Goal: Information Seeking & Learning: Learn about a topic

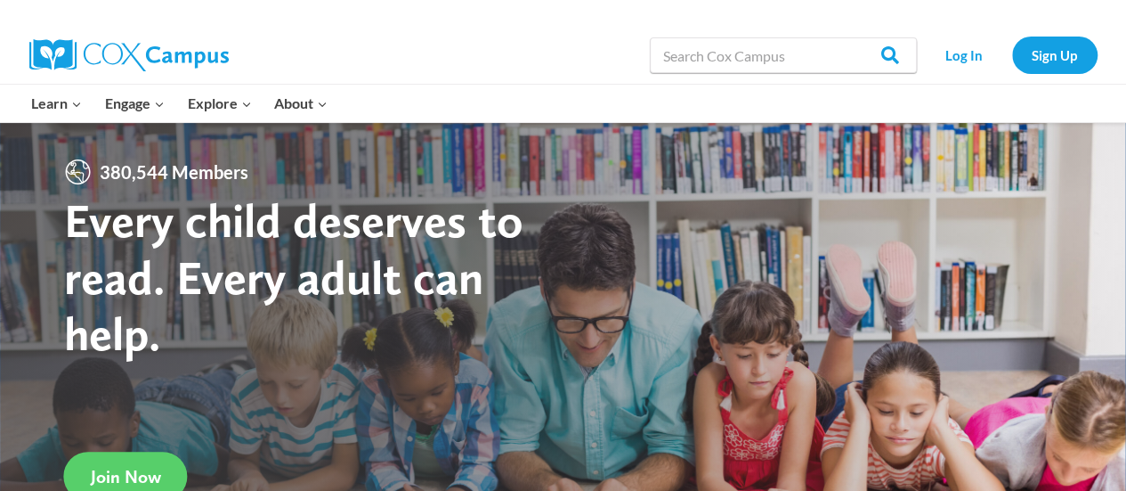
drag, startPoint x: 1123, startPoint y: 38, endPoint x: 1121, endPoint y: 51, distance: 12.7
click at [1121, 51] on div "Search in [URL][DOMAIN_NAME] Search Search Log In Sign Up" at bounding box center [564, 55] width 1122 height 57
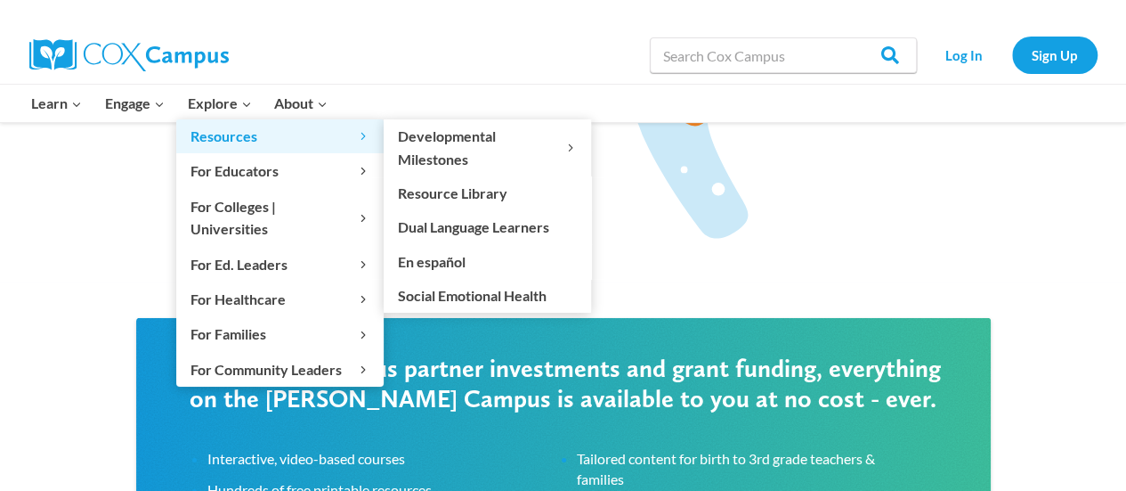
scroll to position [2616, 0]
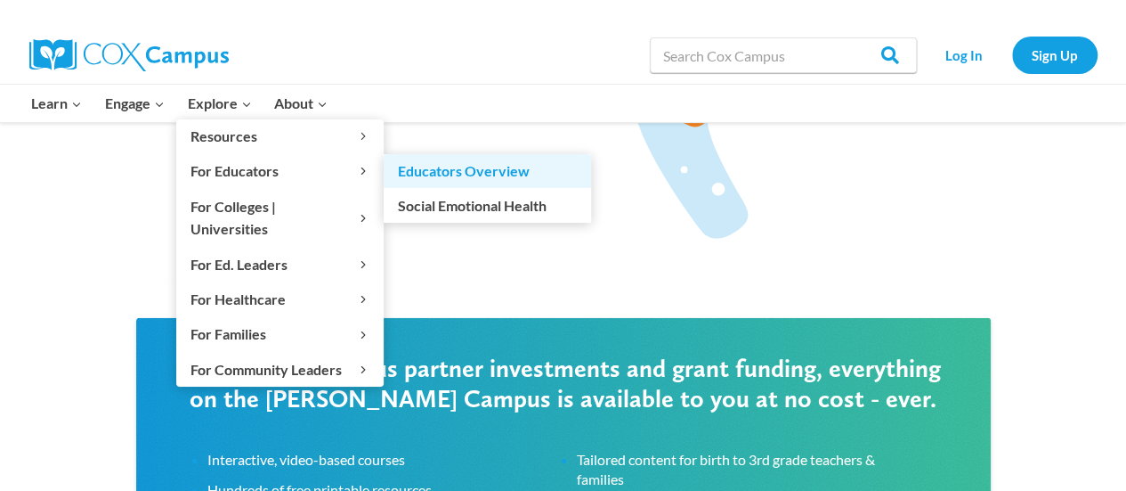
click at [429, 168] on link "Educators Overview" at bounding box center [487, 171] width 207 height 34
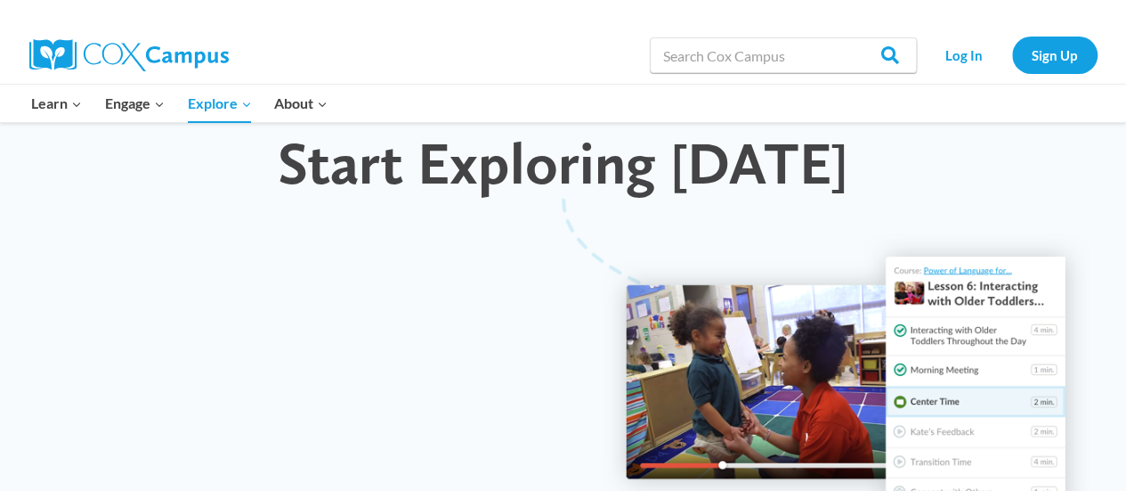
scroll to position [1780, 0]
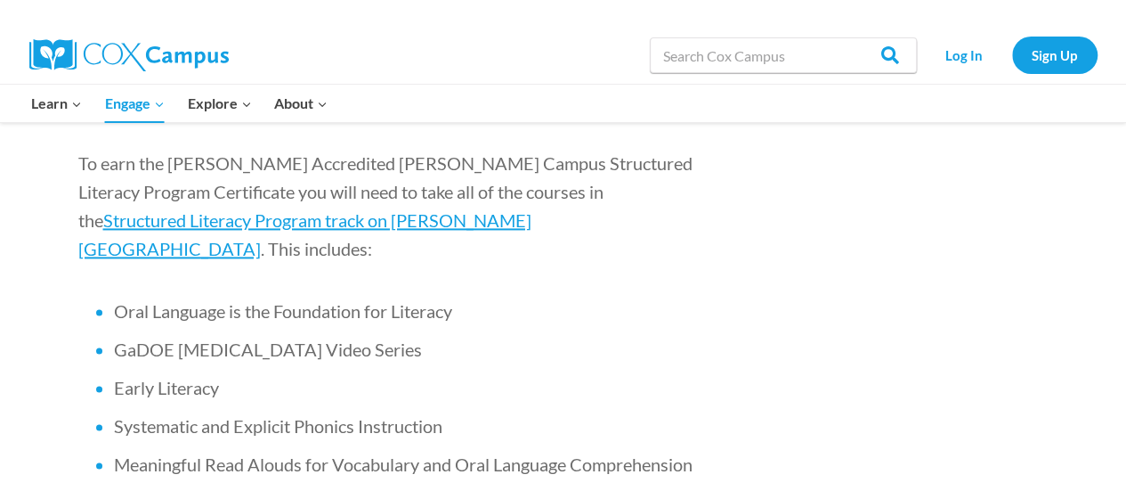
scroll to position [1214, 0]
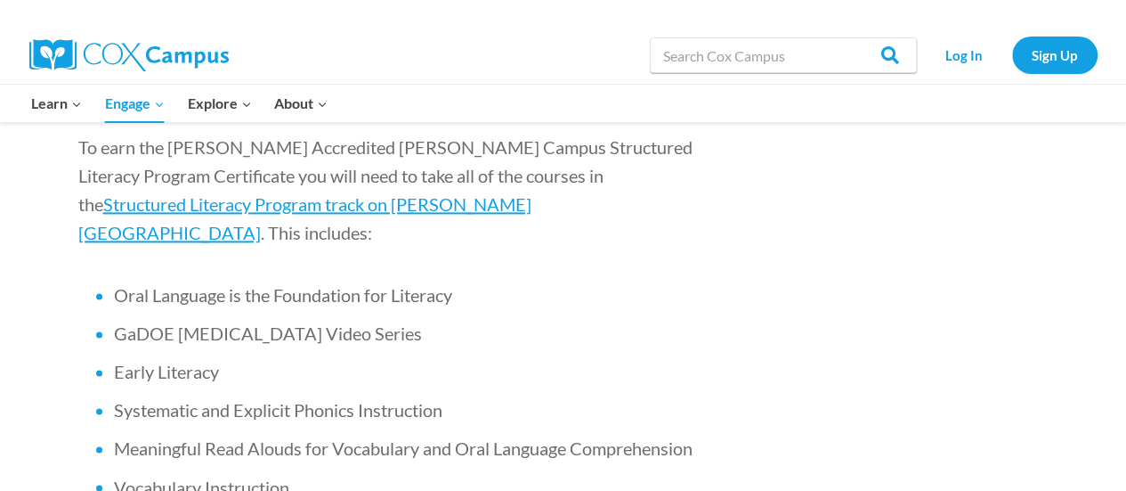
click at [236, 475] on span "Vocabulary Instruction" at bounding box center [201, 485] width 175 height 21
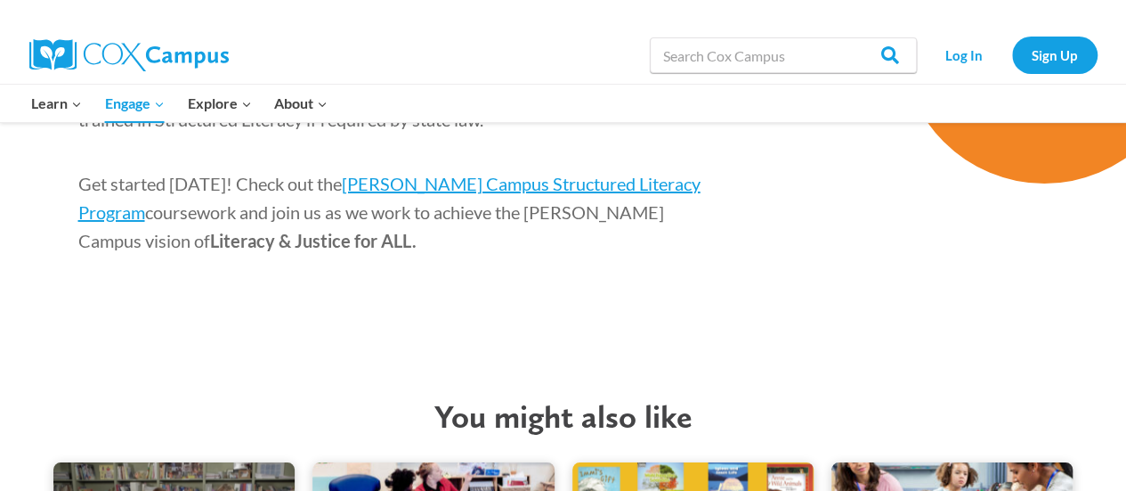
scroll to position [3026, 0]
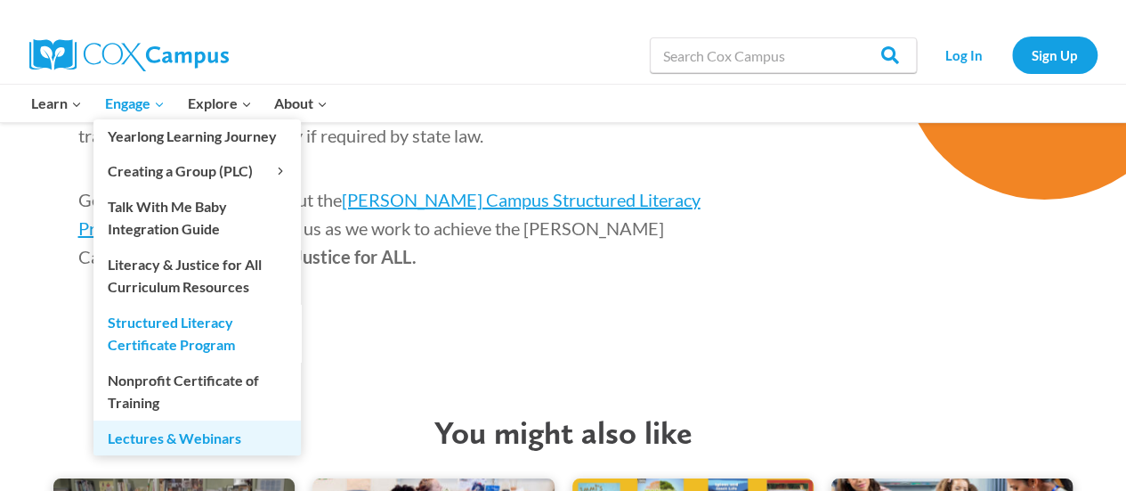
click at [137, 446] on link "Lectures & Webinars" at bounding box center [196, 437] width 207 height 34
